Goal: Navigation & Orientation: Find specific page/section

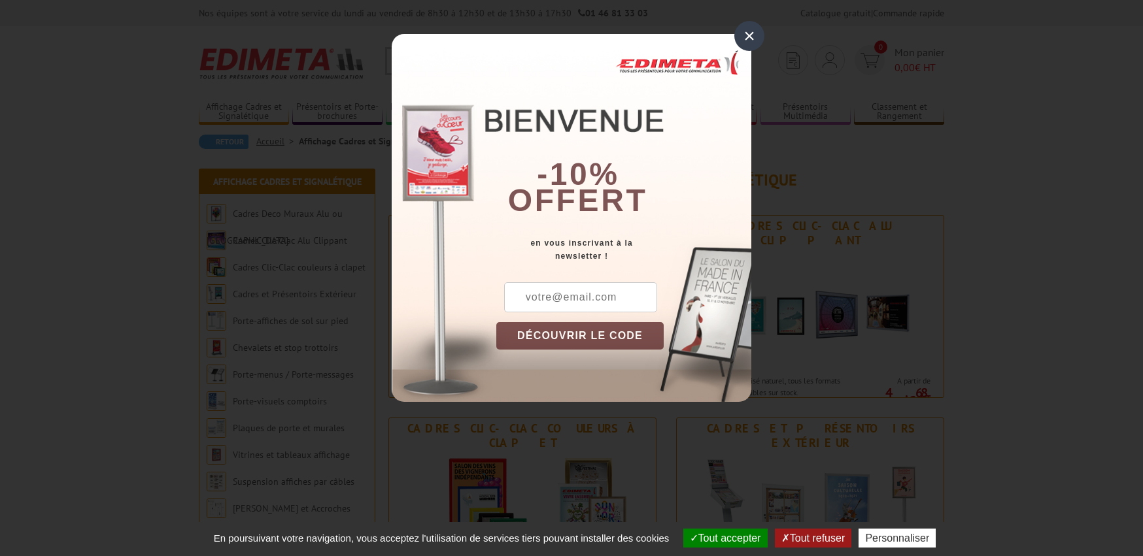
click at [748, 42] on div "×" at bounding box center [749, 36] width 30 height 30
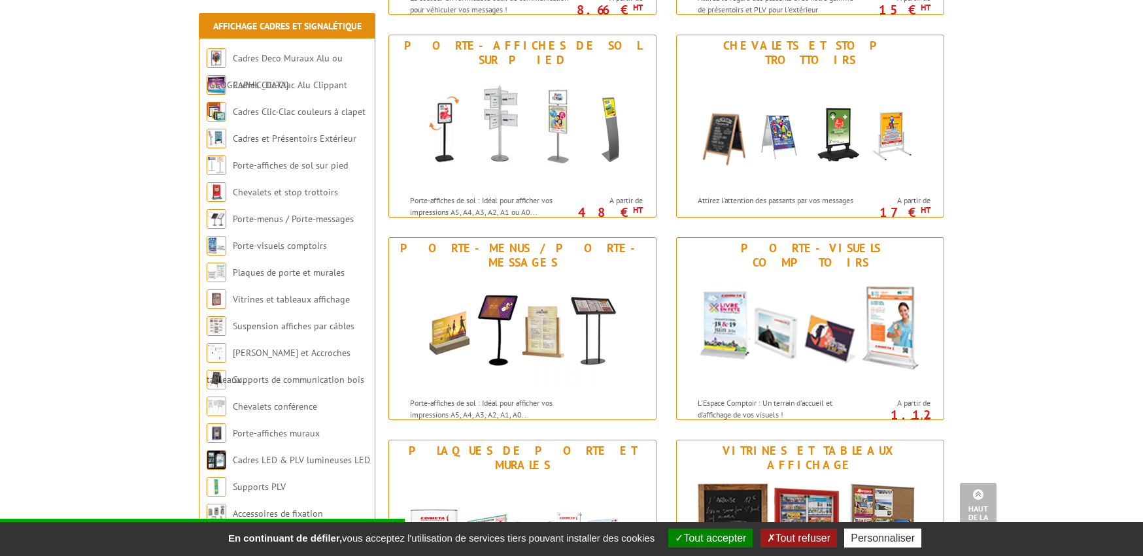
scroll to position [581, 0]
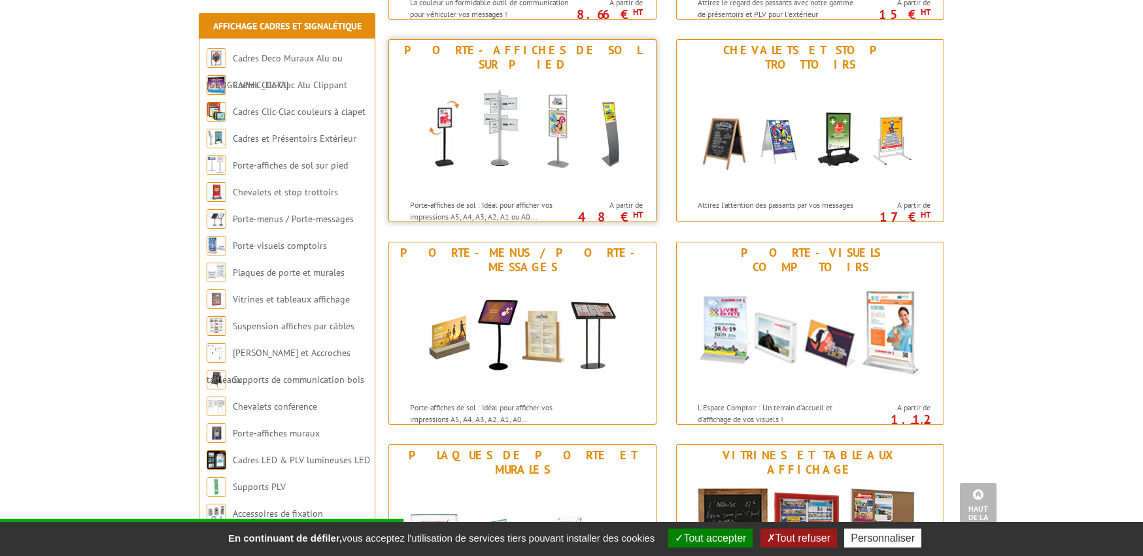
click at [559, 113] on img at bounding box center [522, 134] width 242 height 118
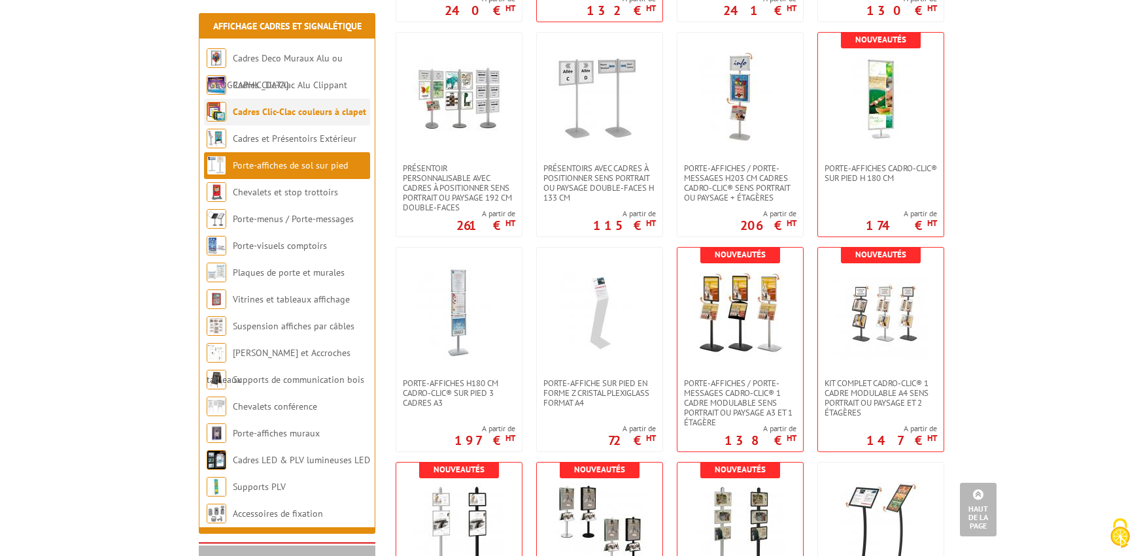
scroll to position [2201, 0]
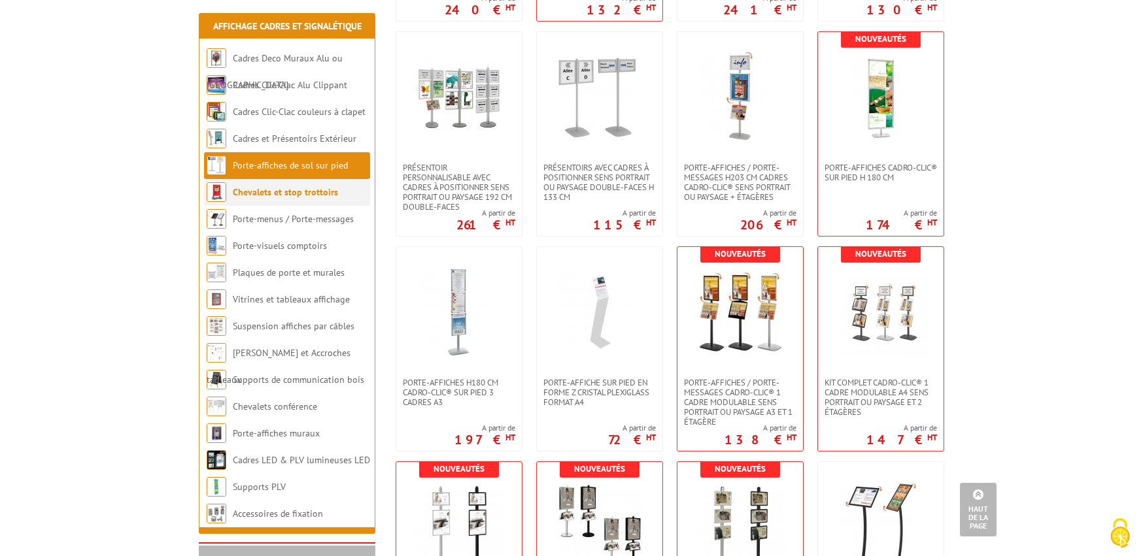
click at [296, 188] on link "Chevalets et stop trottoirs" at bounding box center [285, 192] width 105 height 12
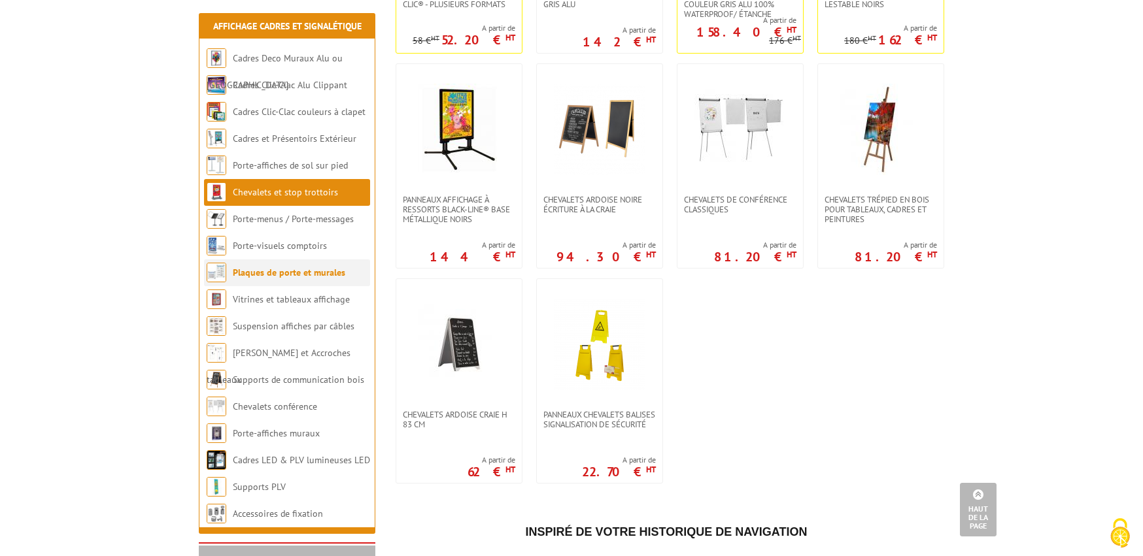
scroll to position [1123, 0]
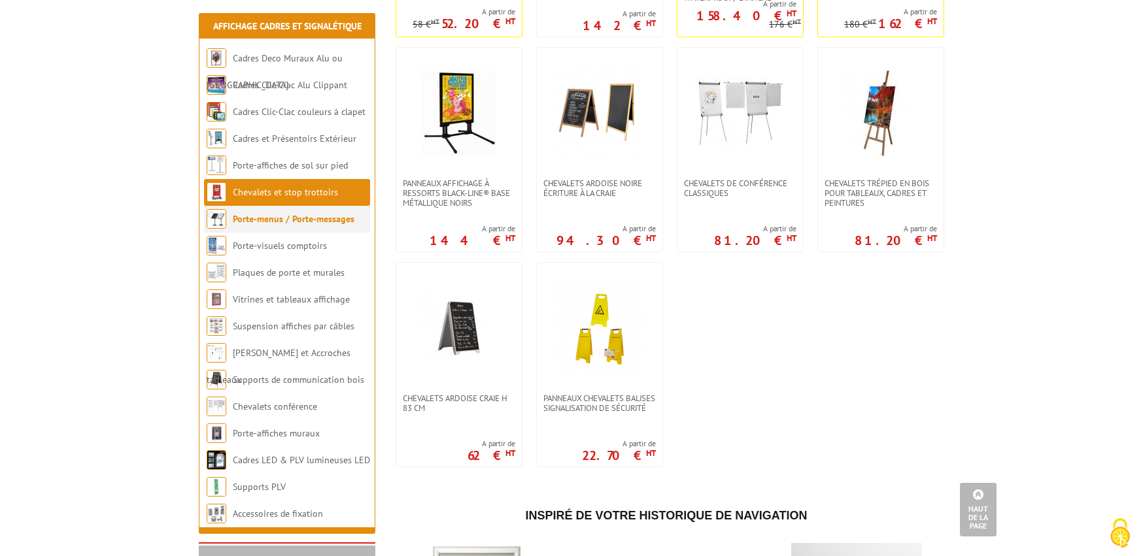
click at [301, 222] on link "Porte-menus / Porte-messages" at bounding box center [294, 219] width 122 height 12
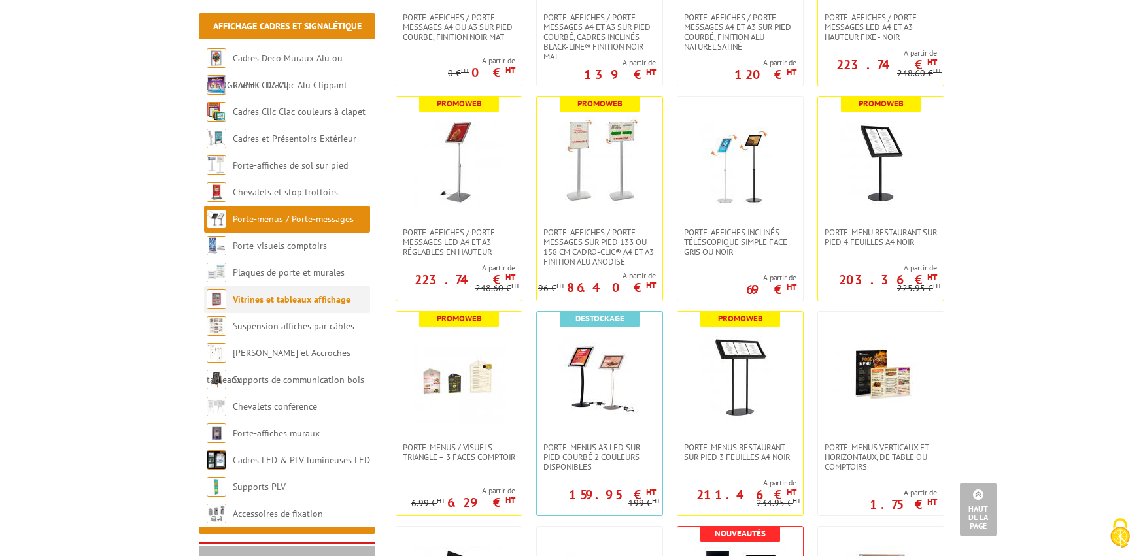
scroll to position [1077, 0]
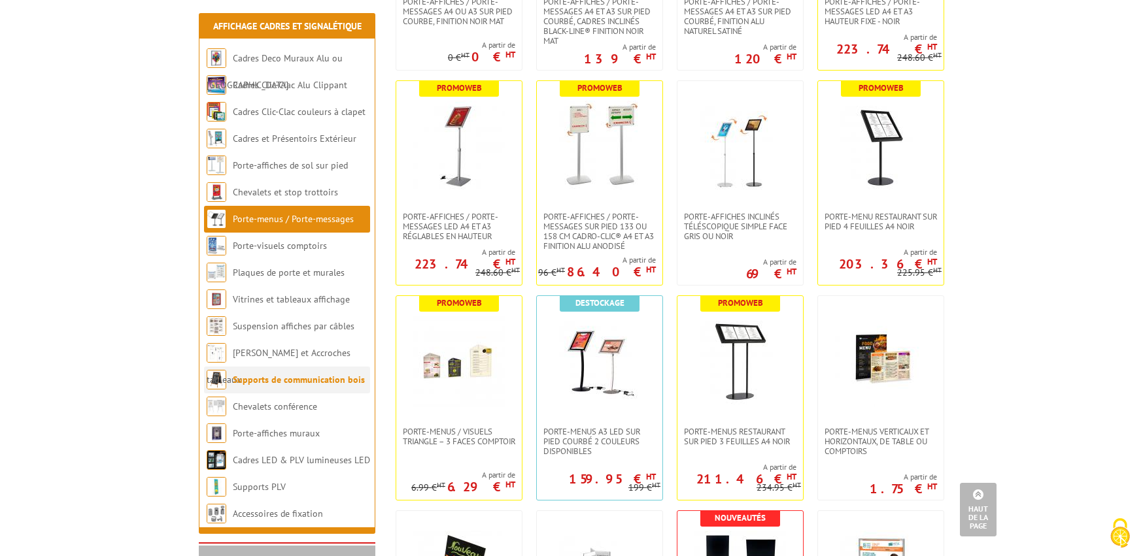
click at [295, 381] on link "Supports de communication bois" at bounding box center [299, 380] width 132 height 12
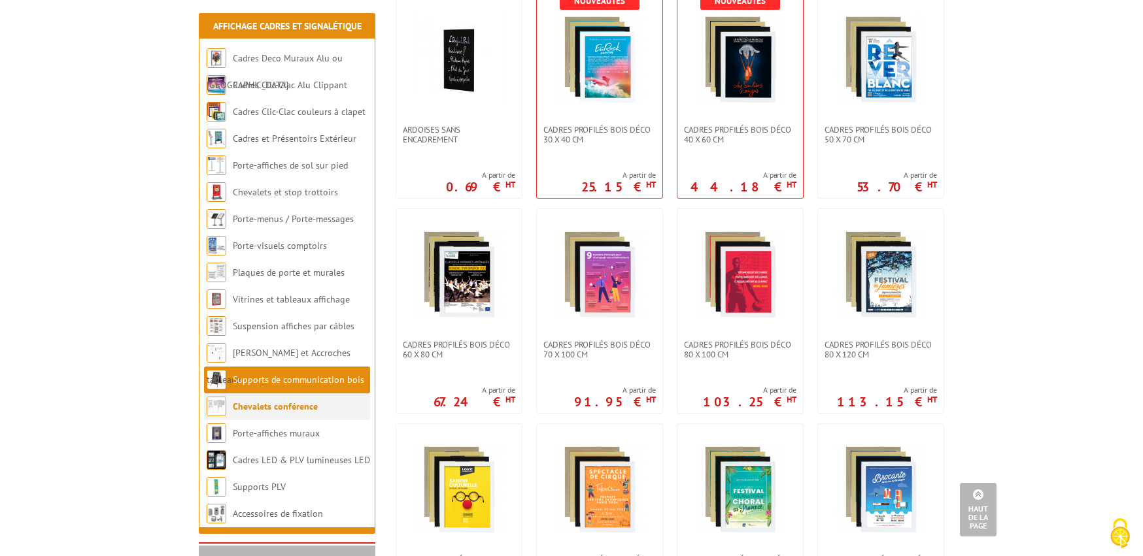
scroll to position [317, 0]
click at [275, 403] on link "Chevalets conférence" at bounding box center [275, 407] width 85 height 12
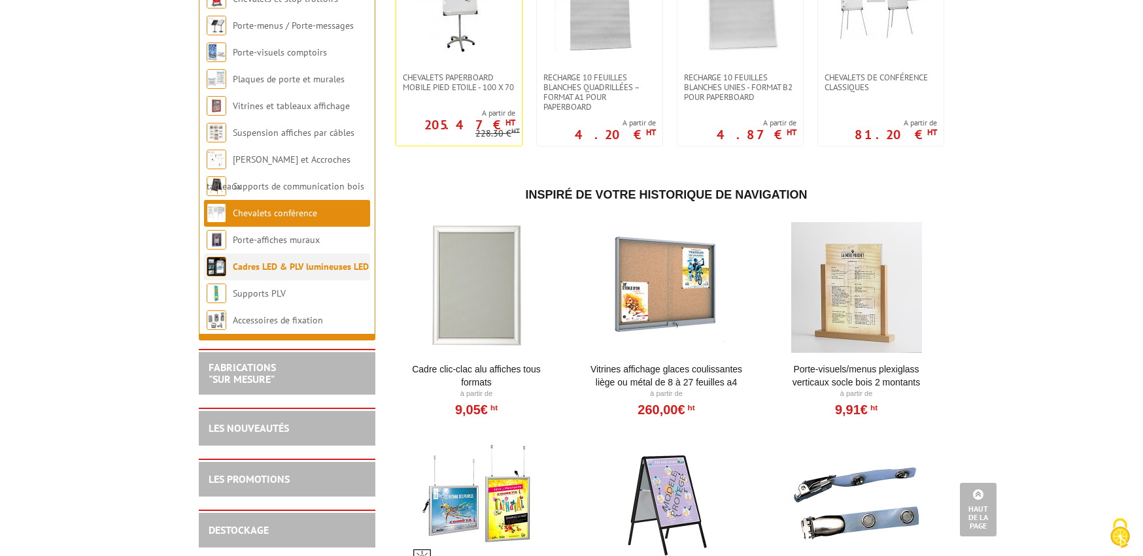
scroll to position [350, 0]
click at [299, 266] on link "Cadres LED & PLV lumineuses LED" at bounding box center [301, 266] width 136 height 12
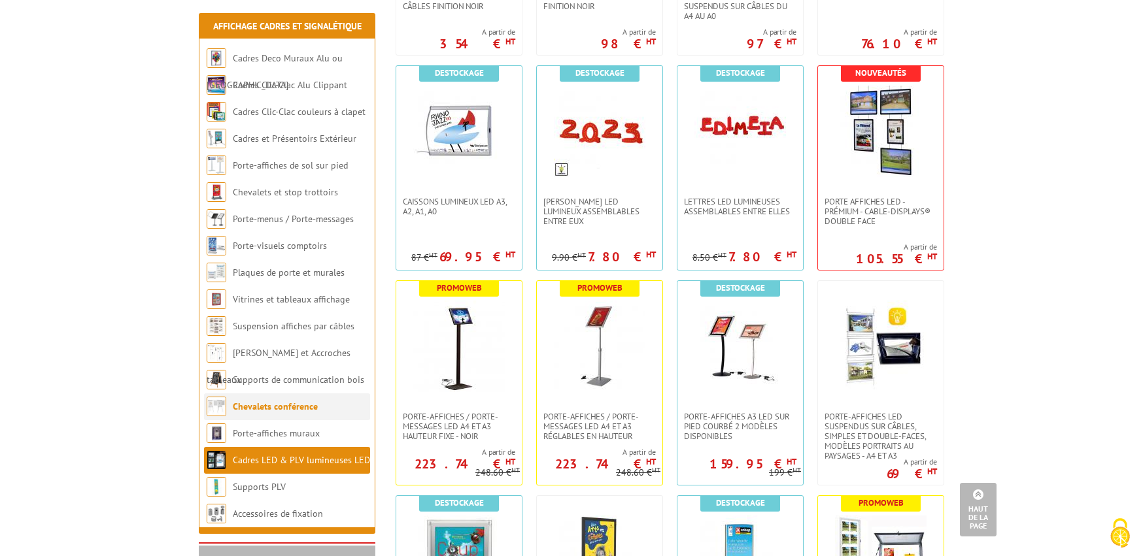
scroll to position [460, 0]
